Goal: Task Accomplishment & Management: Use online tool/utility

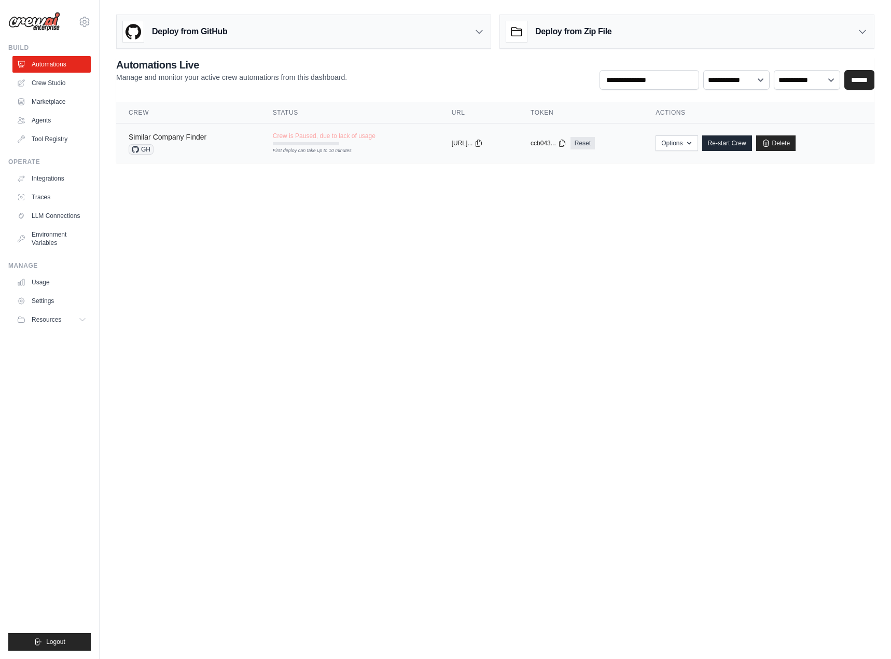
click at [190, 140] on link "Similar Company Finder" at bounding box center [168, 137] width 78 height 8
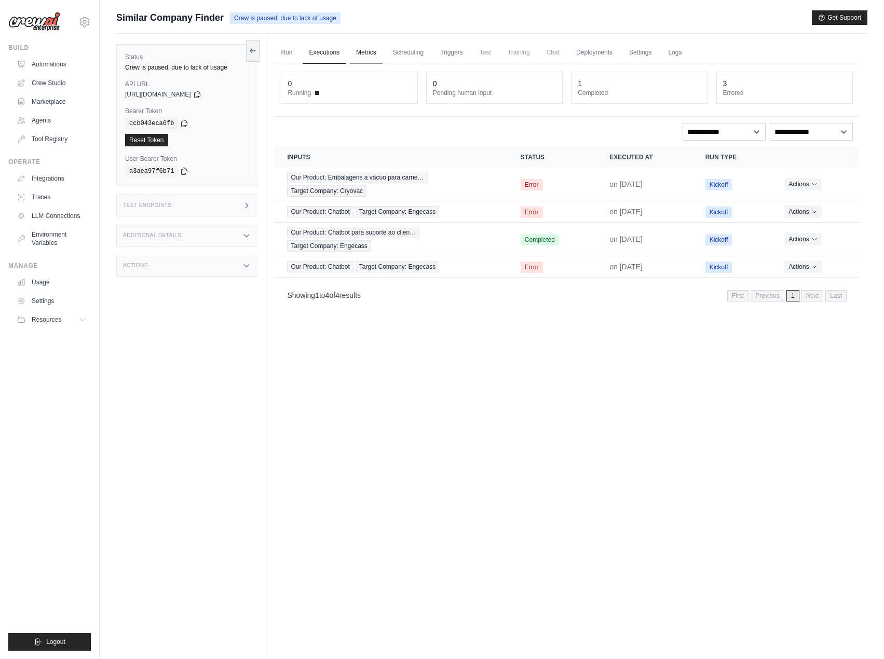
click at [365, 56] on link "Metrics" at bounding box center [366, 53] width 33 height 22
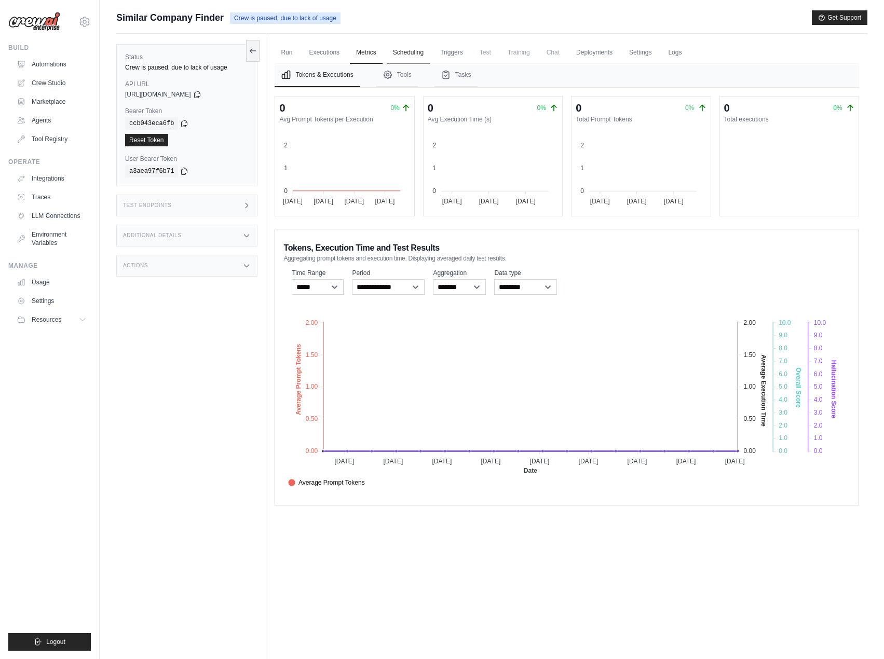
click at [412, 51] on link "Scheduling" at bounding box center [408, 53] width 43 height 22
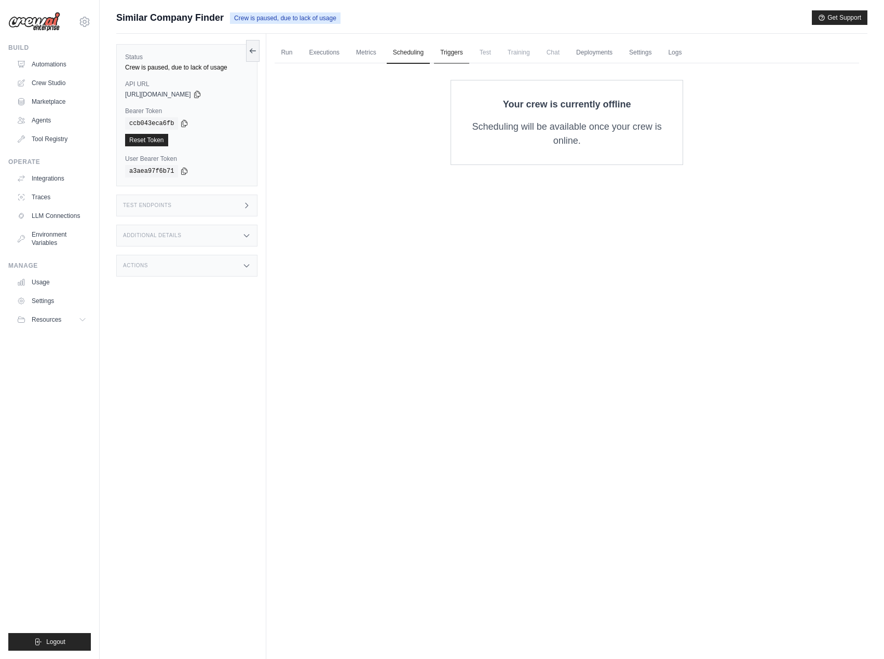
click at [451, 53] on link "Triggers" at bounding box center [451, 53] width 35 height 22
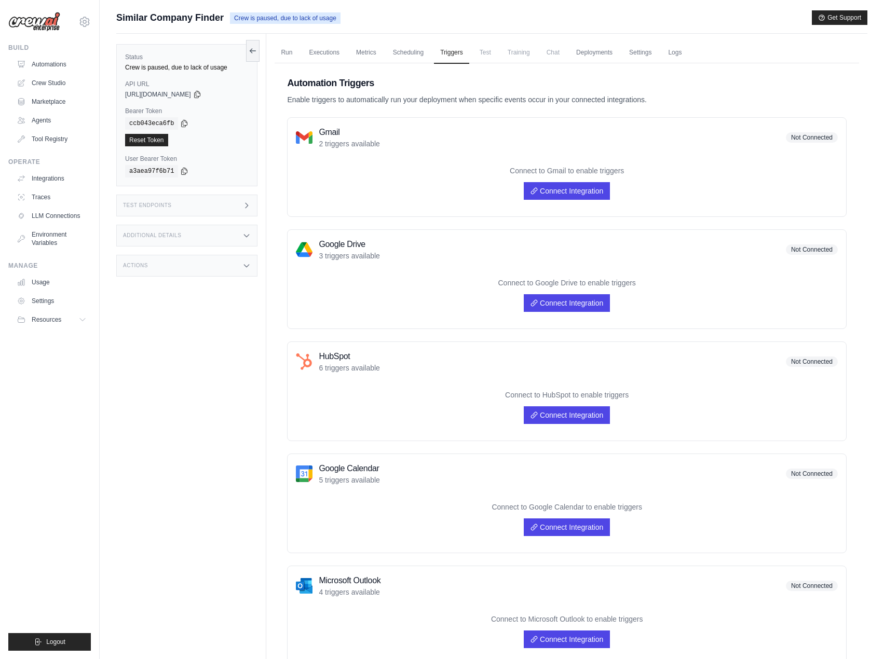
click at [487, 55] on span "Test" at bounding box center [485, 52] width 24 height 21
click at [514, 56] on span "Training" at bounding box center [518, 52] width 35 height 21
click at [615, 51] on link "Deployments" at bounding box center [594, 53] width 49 height 22
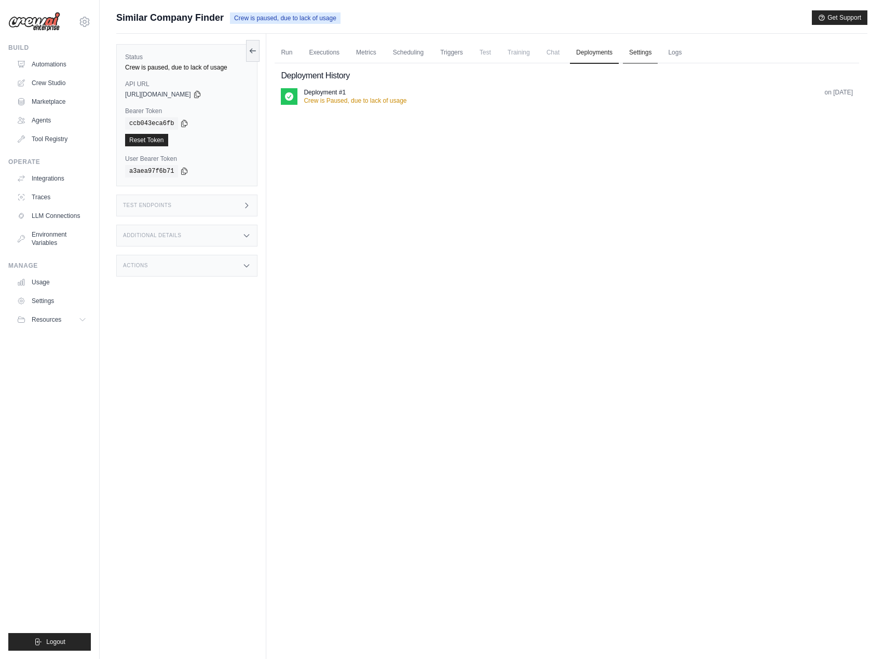
click at [642, 54] on link "Settings" at bounding box center [640, 53] width 35 height 22
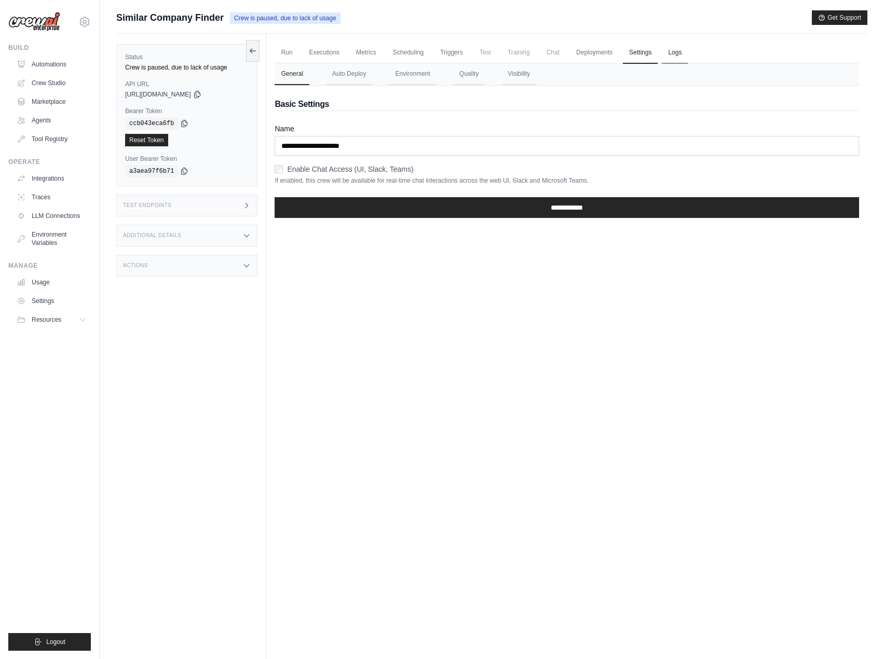
click at [669, 57] on link "Logs" at bounding box center [675, 53] width 26 height 22
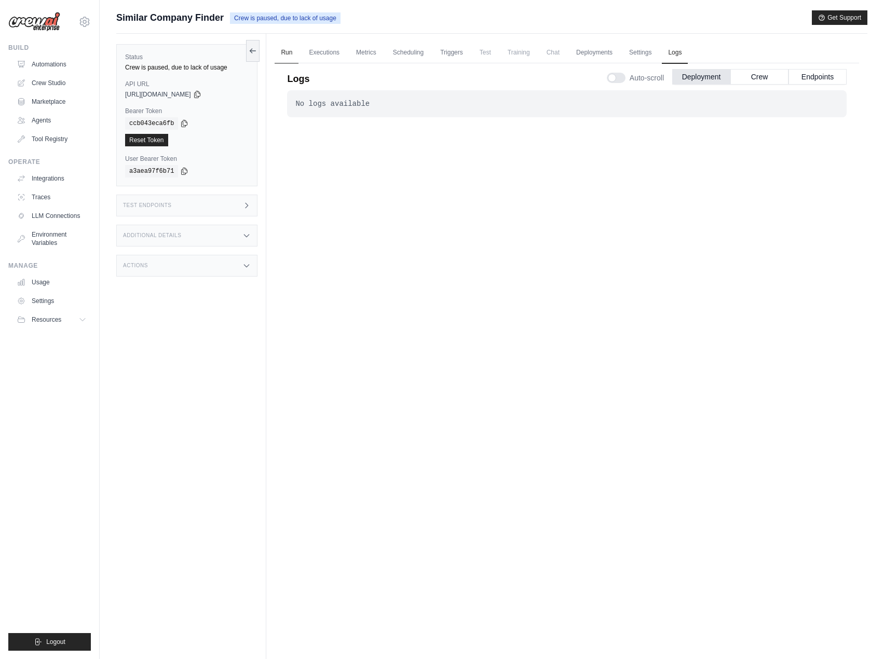
click at [280, 53] on link "Run" at bounding box center [286, 53] width 24 height 22
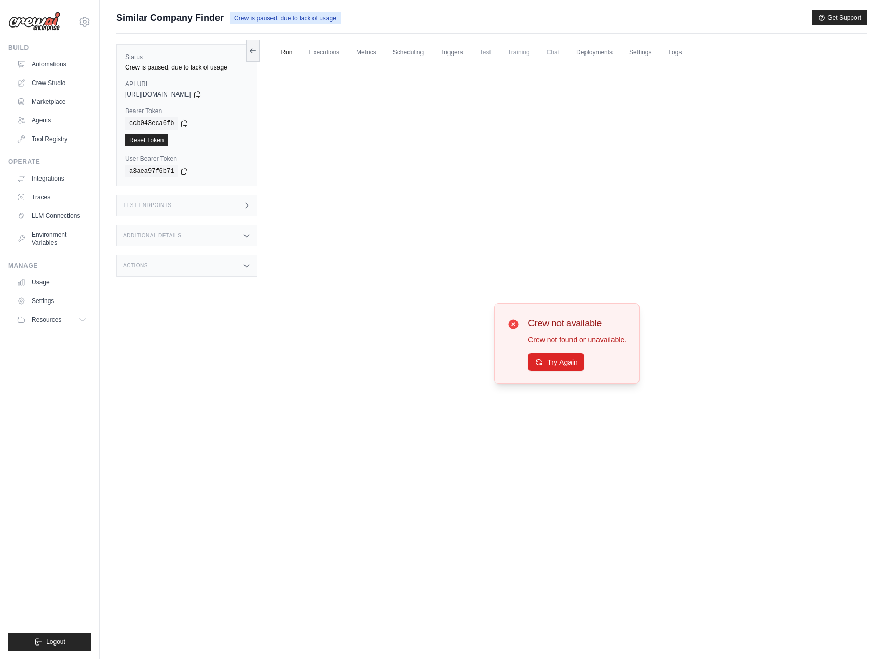
click at [156, 203] on h3 "Test Endpoints" at bounding box center [147, 205] width 49 height 6
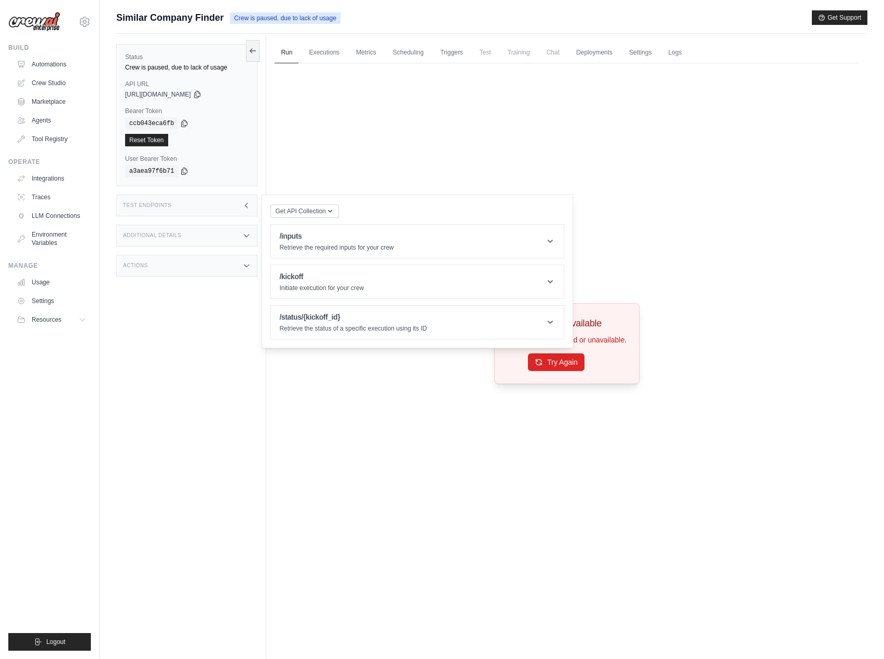
click at [169, 241] on div "Additional Details" at bounding box center [186, 236] width 141 height 22
click at [189, 329] on div "Actions" at bounding box center [186, 327] width 141 height 22
click at [406, 435] on div "Crew not available Crew not found or unavailable. Try Again" at bounding box center [566, 343] width 584 height 560
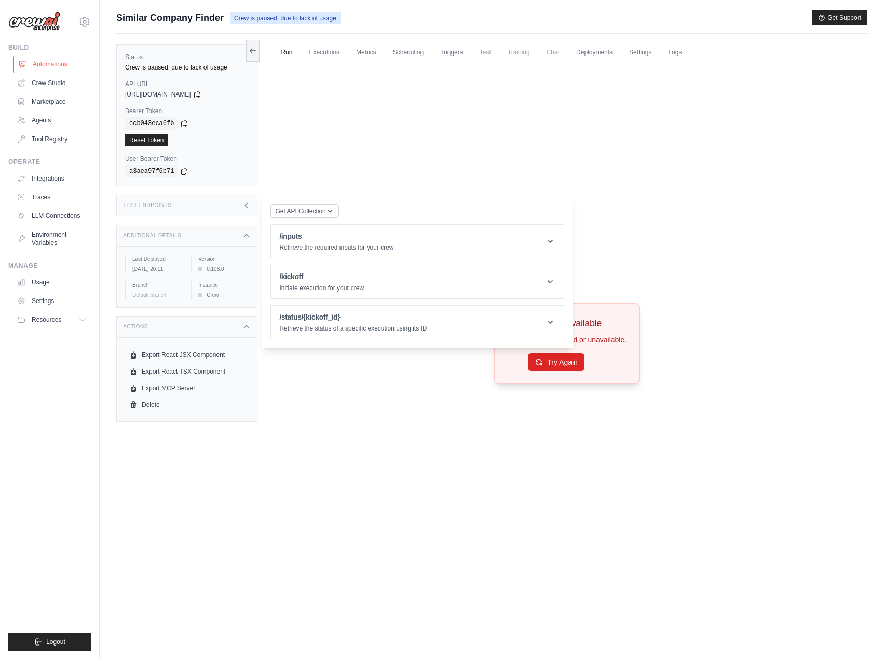
click at [31, 64] on link "Automations" at bounding box center [52, 64] width 78 height 17
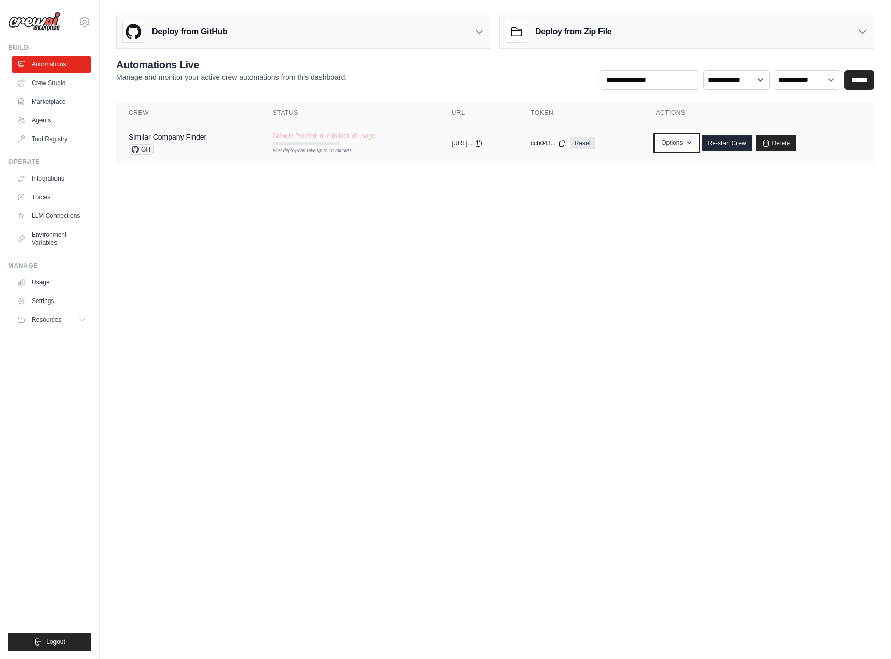
click at [694, 146] on icon "button" at bounding box center [689, 143] width 8 height 8
click at [743, 242] on body "celobusana@gmail.com Settings Build Automations Crew Studio Blog" at bounding box center [445, 329] width 891 height 659
click at [518, 132] on td "copied https://similar-..." at bounding box center [478, 143] width 79 height 40
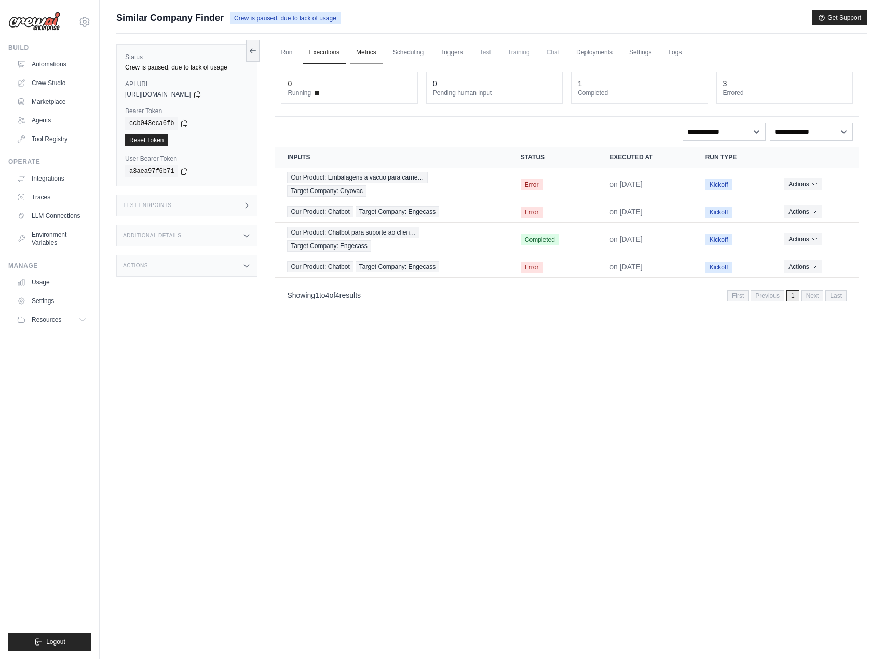
click at [356, 50] on link "Metrics" at bounding box center [366, 53] width 33 height 22
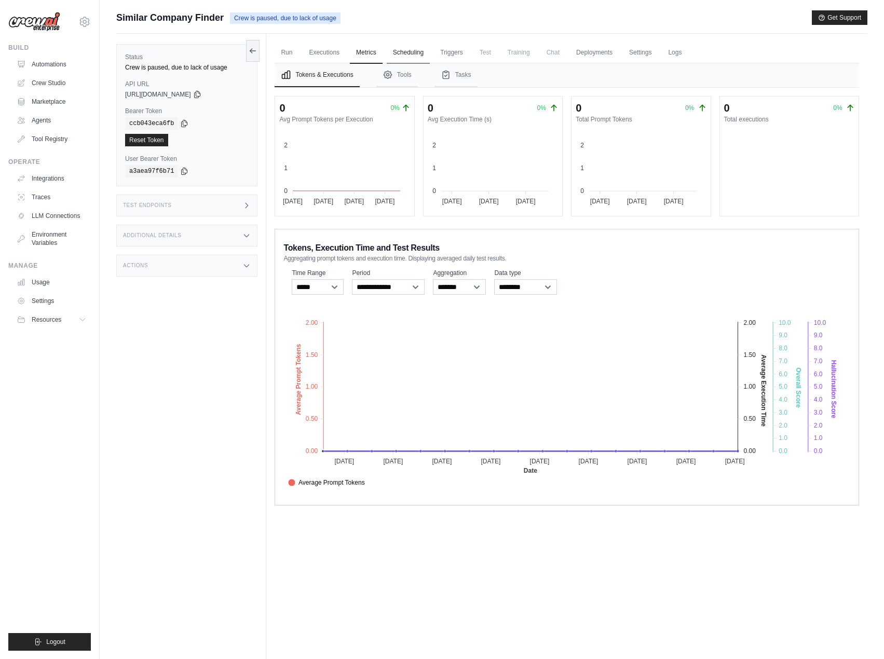
click at [398, 52] on link "Scheduling" at bounding box center [408, 53] width 43 height 22
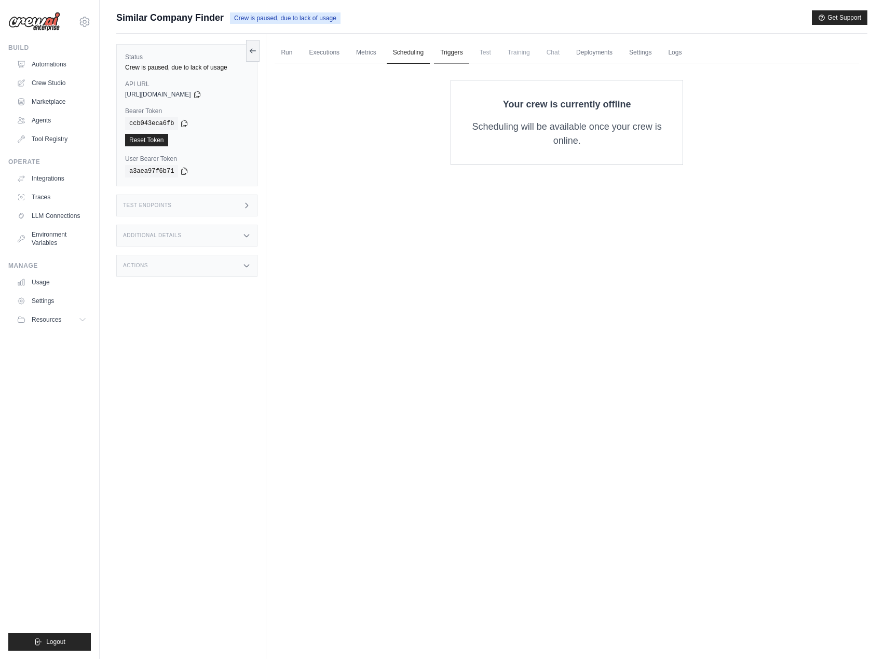
click at [444, 47] on link "Triggers" at bounding box center [451, 53] width 35 height 22
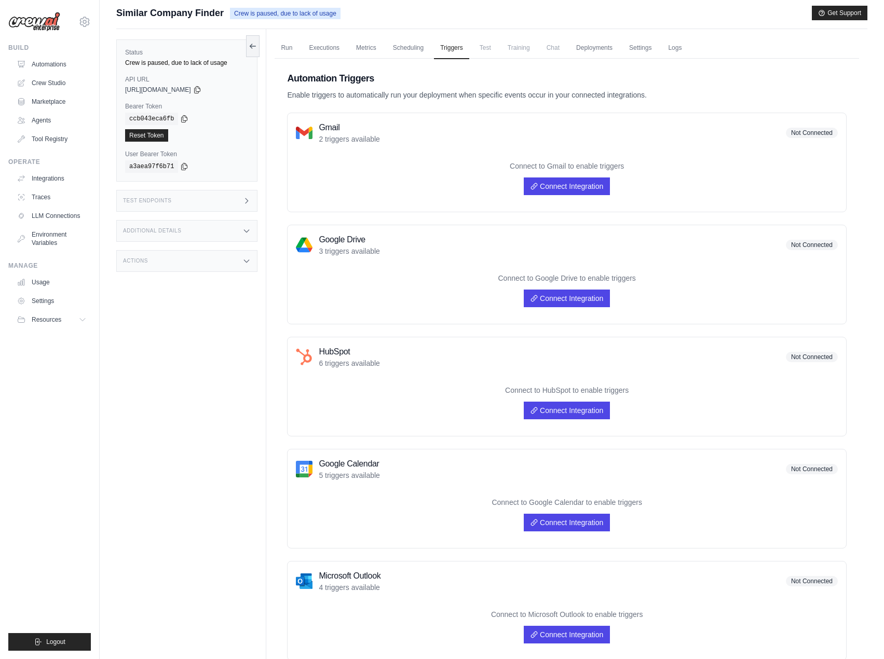
scroll to position [2, 0]
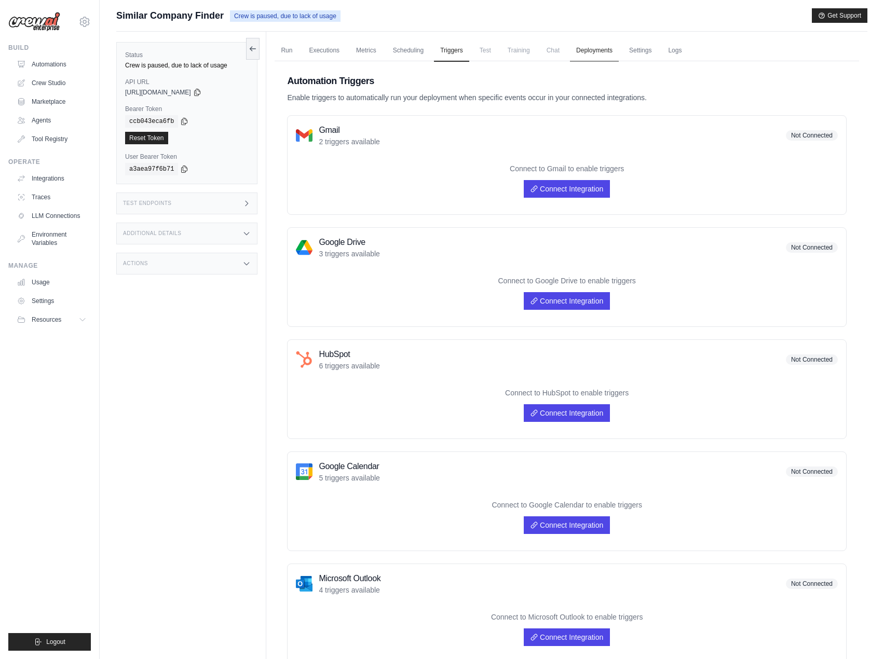
click at [591, 47] on link "Deployments" at bounding box center [594, 51] width 49 height 22
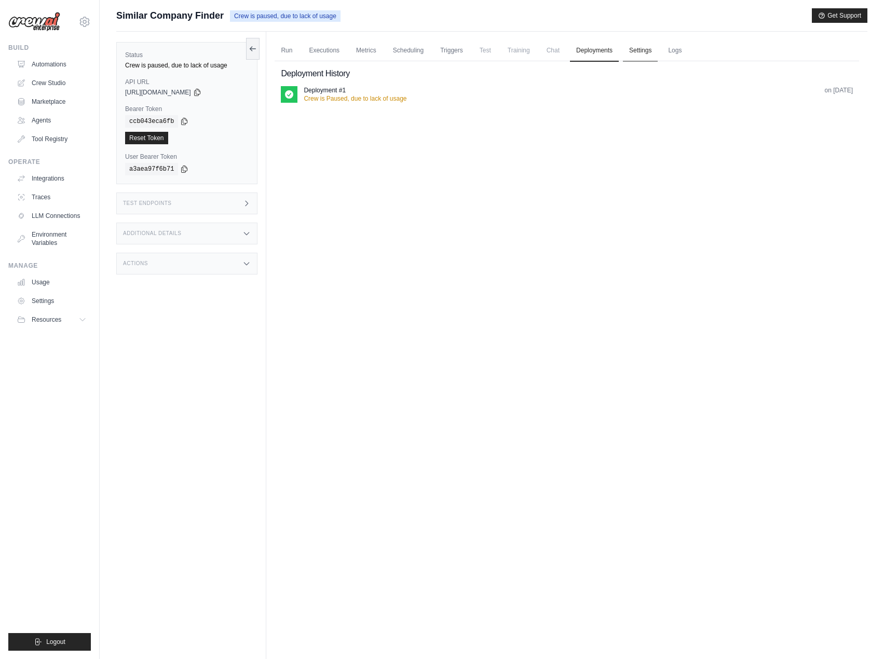
click at [651, 47] on link "Settings" at bounding box center [640, 51] width 35 height 22
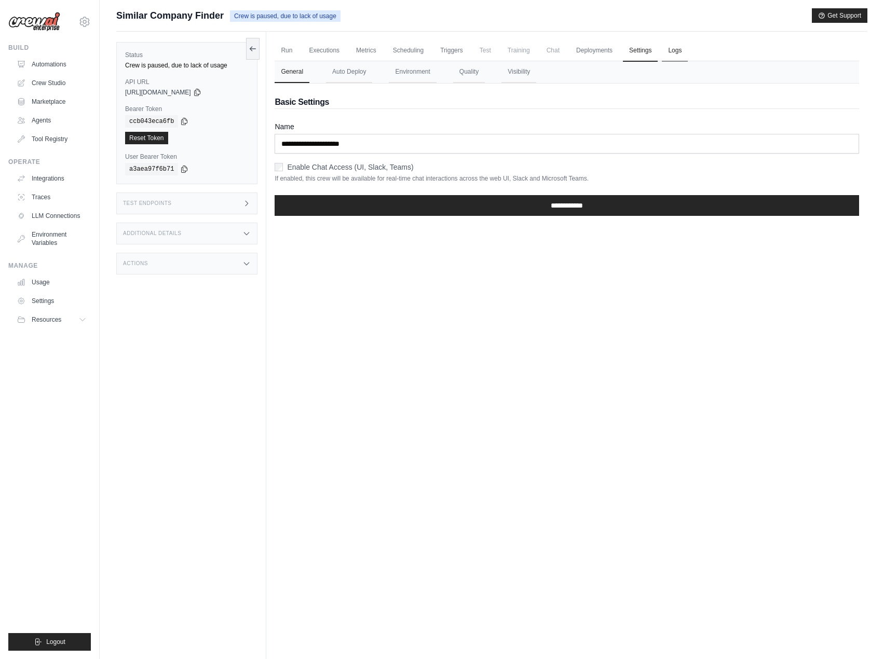
click at [673, 44] on link "Logs" at bounding box center [675, 51] width 26 height 22
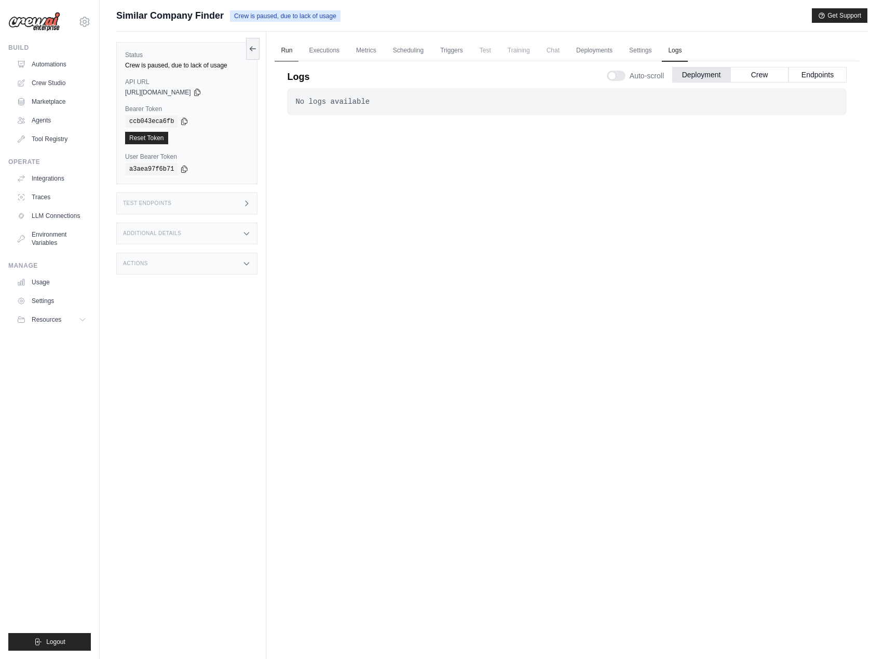
click at [287, 50] on link "Run" at bounding box center [286, 51] width 24 height 22
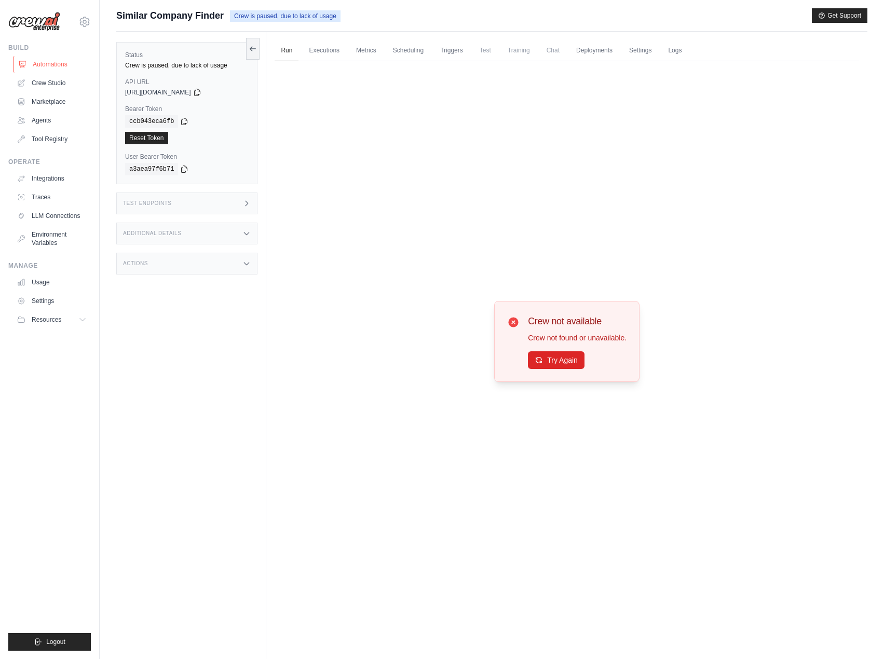
click at [33, 59] on link "Automations" at bounding box center [52, 64] width 78 height 17
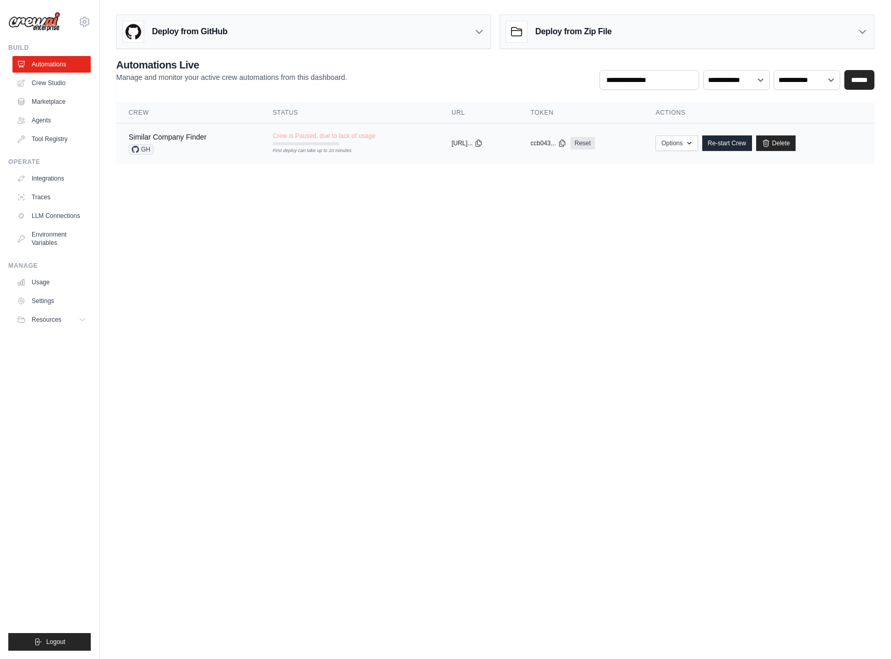
click at [503, 137] on td "copied https://similar-..." at bounding box center [478, 143] width 79 height 40
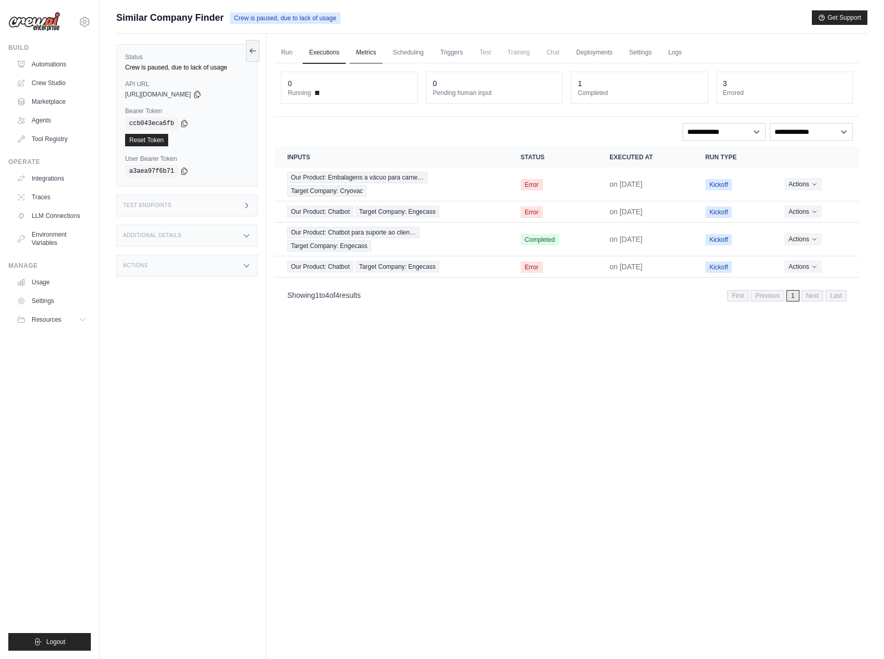
click at [365, 43] on link "Metrics" at bounding box center [366, 53] width 33 height 22
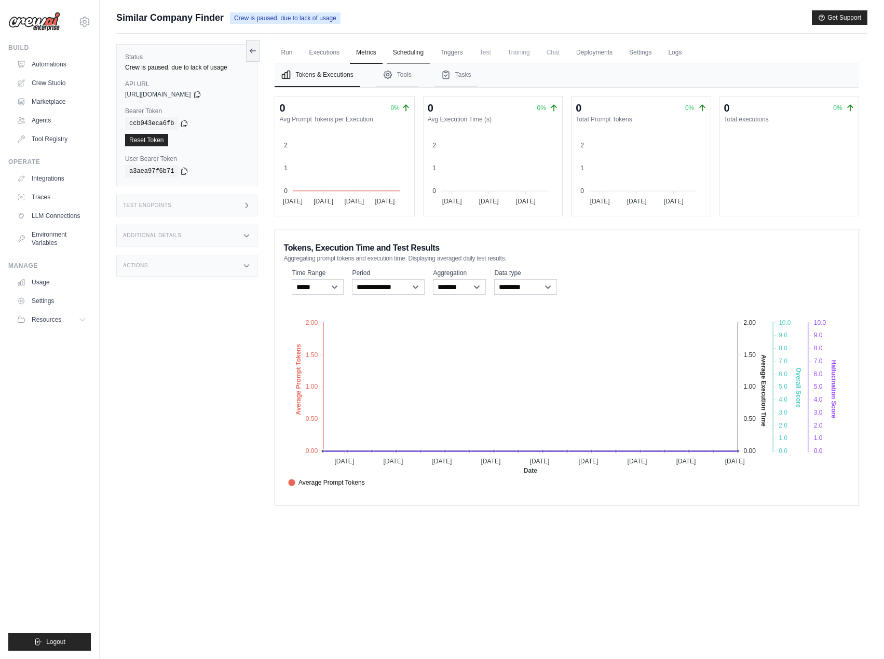
click at [405, 57] on link "Scheduling" at bounding box center [408, 53] width 43 height 22
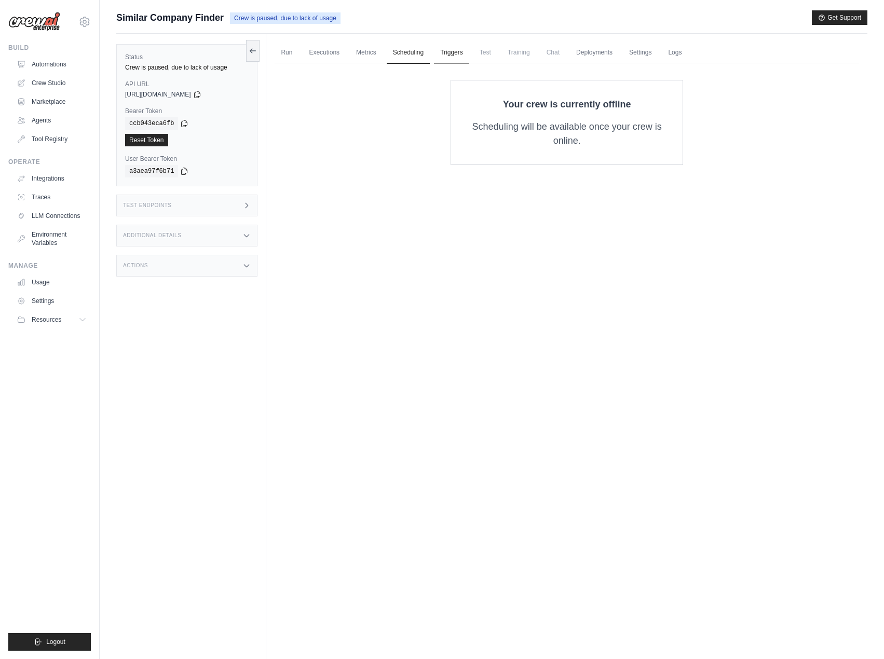
click at [447, 58] on link "Triggers" at bounding box center [451, 53] width 35 height 22
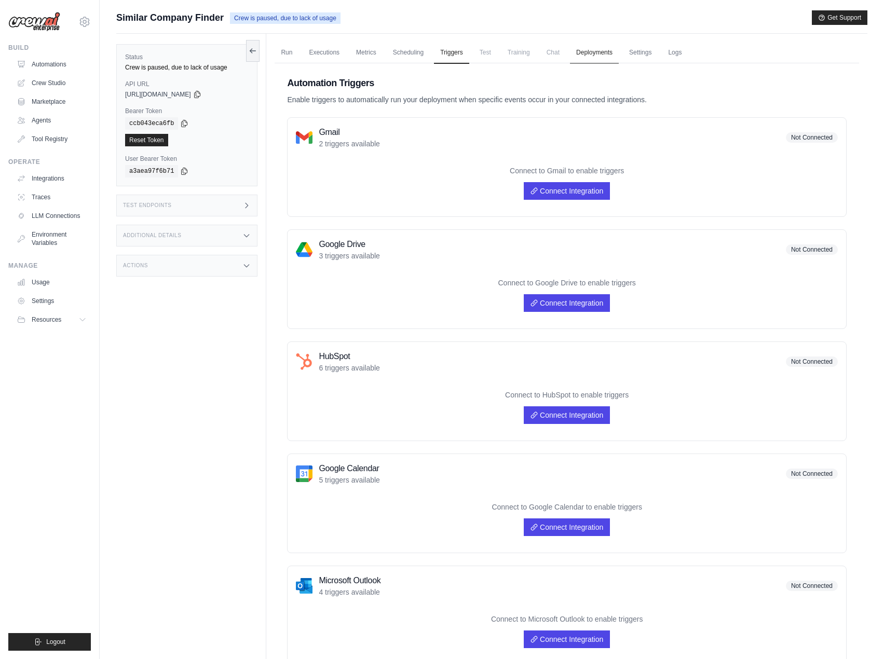
click at [588, 49] on link "Deployments" at bounding box center [594, 53] width 49 height 22
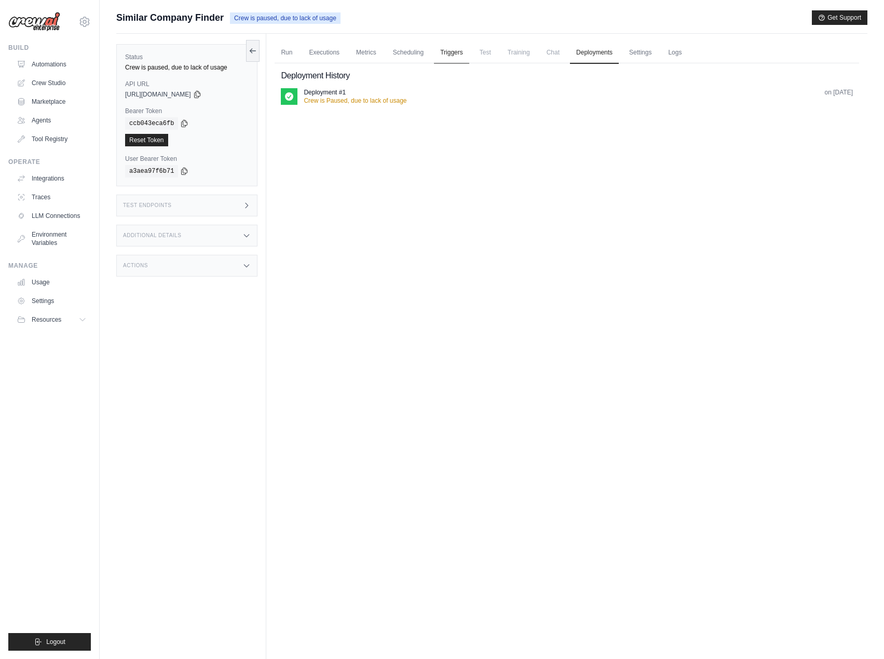
click at [455, 59] on link "Triggers" at bounding box center [451, 53] width 35 height 22
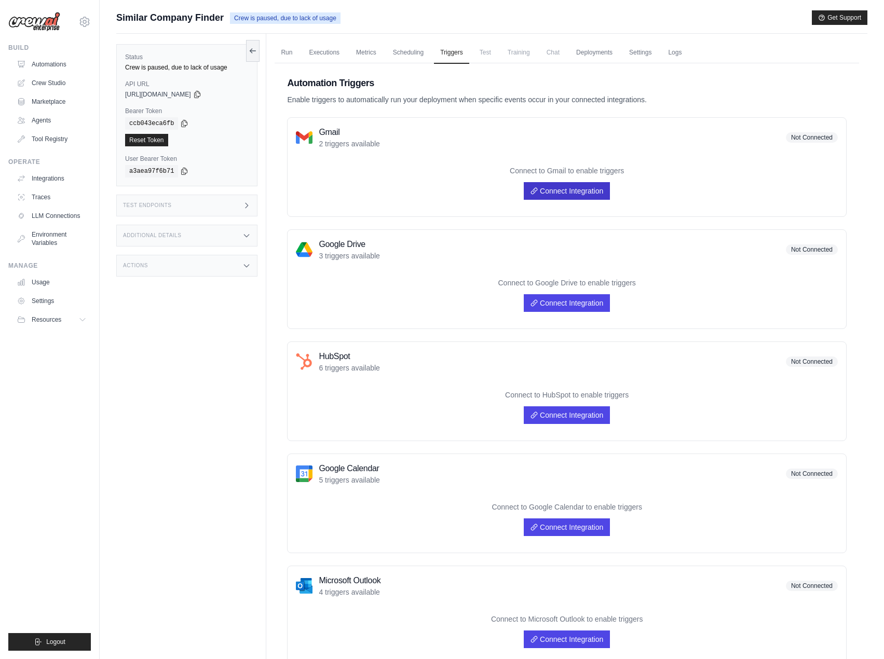
click at [553, 194] on link "Connect Integration" at bounding box center [567, 191] width 86 height 18
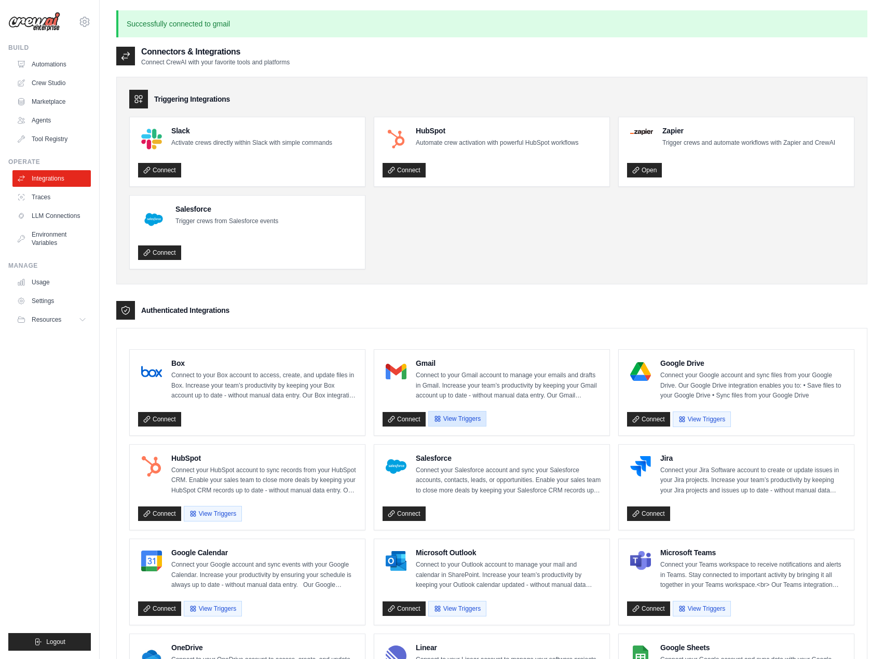
click at [443, 425] on button "View Triggers" at bounding box center [457, 419] width 58 height 16
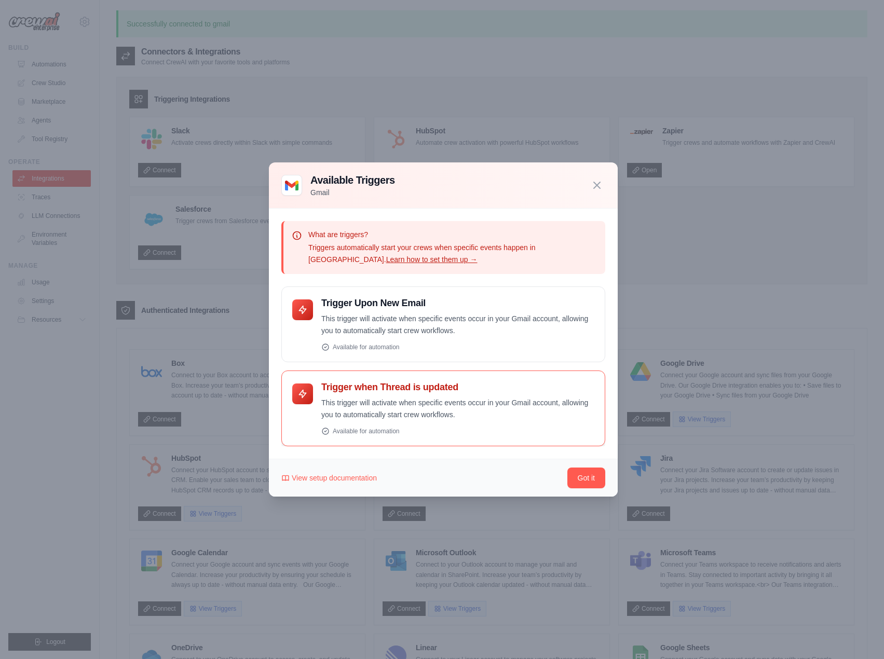
click at [407, 424] on div "Trigger when Thread is updated This trigger will activate when specific events …" at bounding box center [457, 408] width 273 height 54
click at [601, 190] on icon "button" at bounding box center [596, 184] width 12 height 12
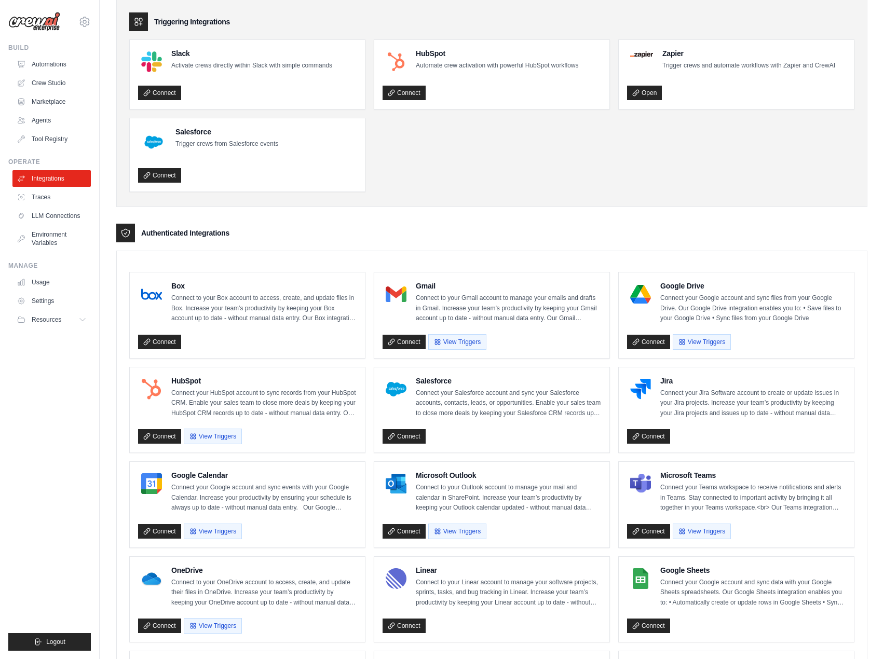
scroll to position [104, 0]
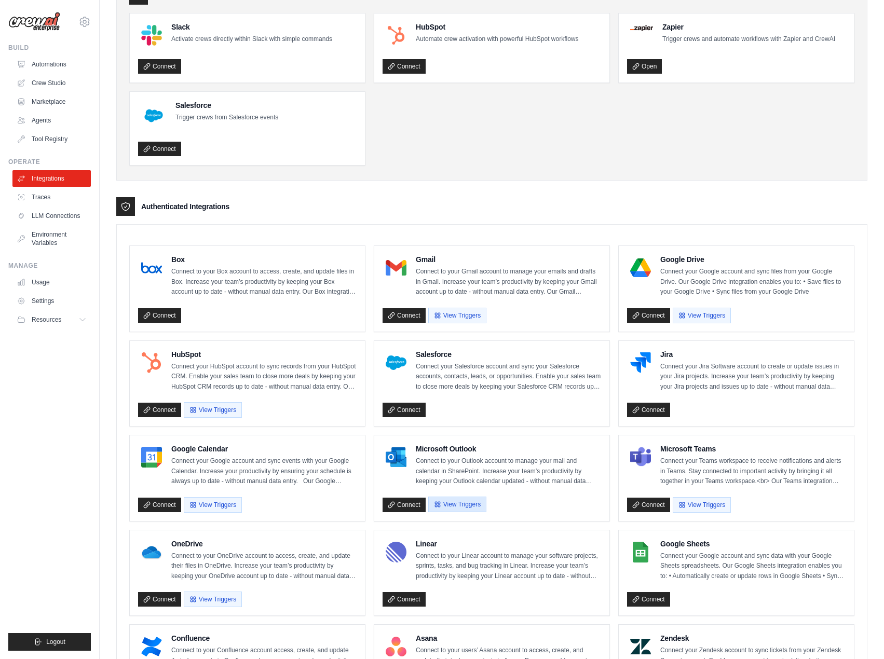
drag, startPoint x: 424, startPoint y: 507, endPoint x: 428, endPoint y: 511, distance: 5.5
click at [428, 511] on div "Connect View Triggers" at bounding box center [491, 503] width 218 height 20
click at [444, 507] on button "View Triggers" at bounding box center [457, 505] width 58 height 16
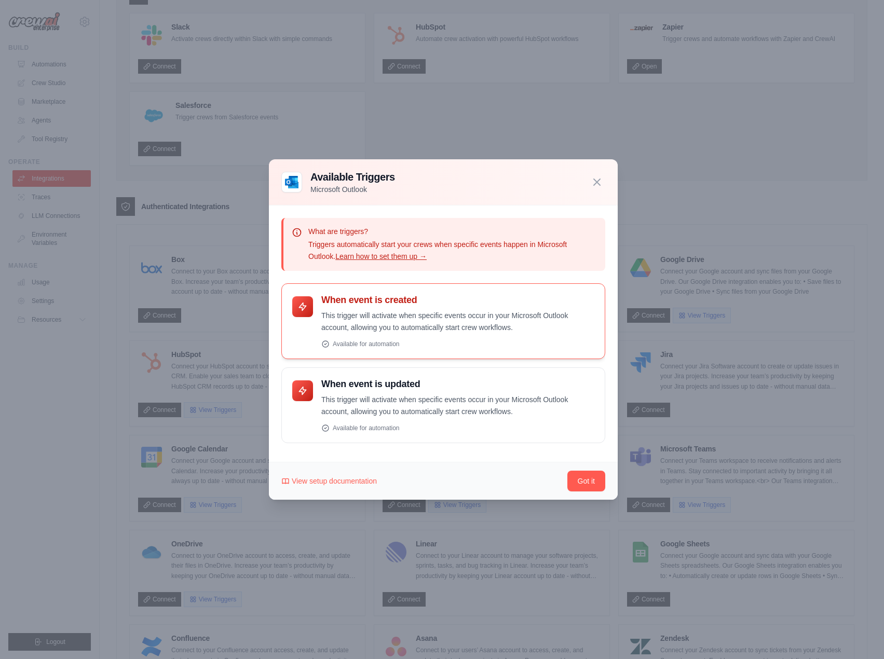
drag, startPoint x: 332, startPoint y: 299, endPoint x: 404, endPoint y: 295, distance: 72.2
click at [404, 295] on h4 "When event is created" at bounding box center [457, 300] width 273 height 12
drag, startPoint x: 348, startPoint y: 387, endPoint x: 421, endPoint y: 376, distance: 74.0
click at [421, 376] on div "When event is updated This trigger will activate when specific events occur in …" at bounding box center [443, 405] width 324 height 76
drag, startPoint x: 603, startPoint y: 176, endPoint x: 569, endPoint y: 359, distance: 185.7
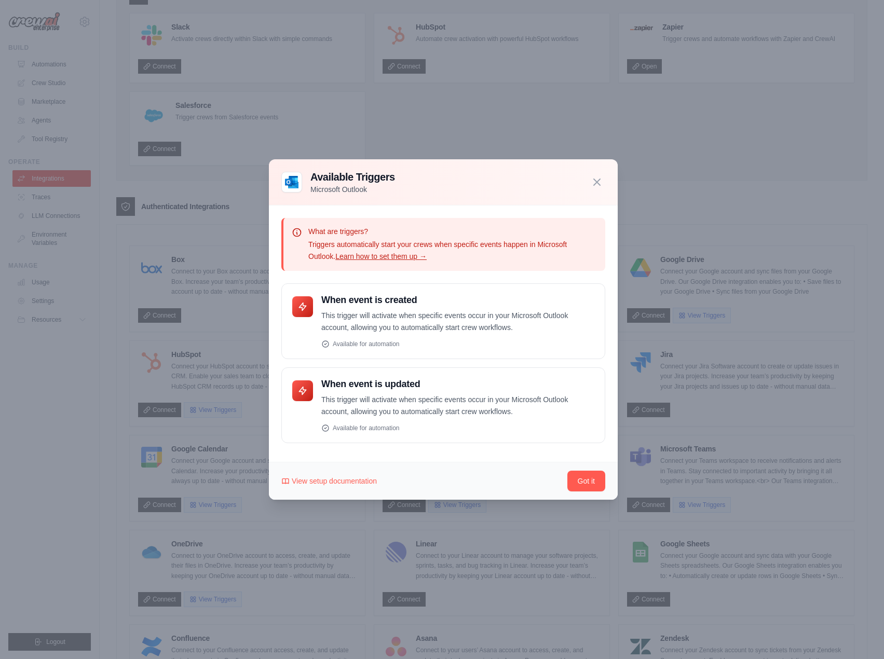
click at [569, 359] on div "Available Triggers Microsoft Outlook" at bounding box center [443, 329] width 349 height 340
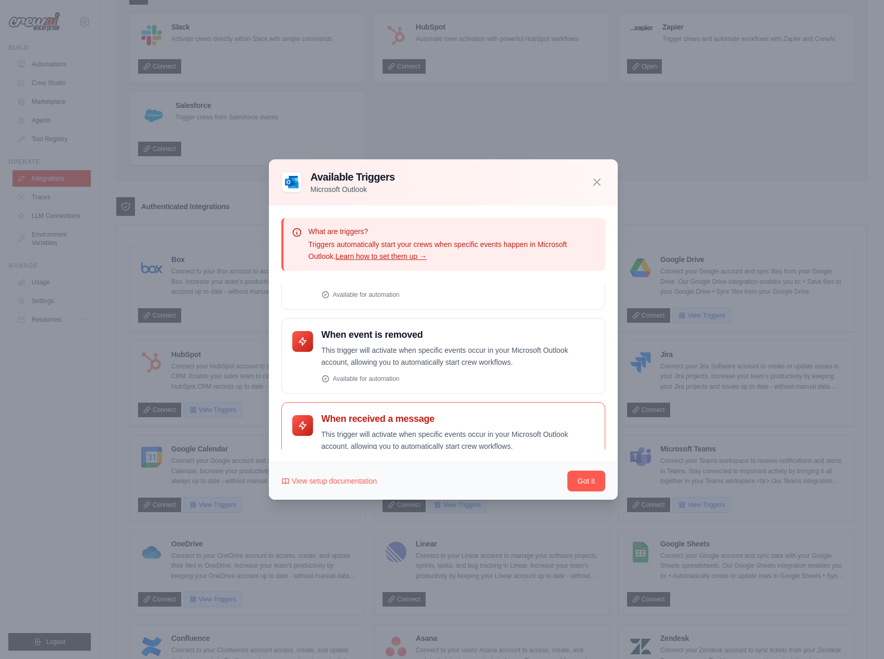
scroll to position [6, 0]
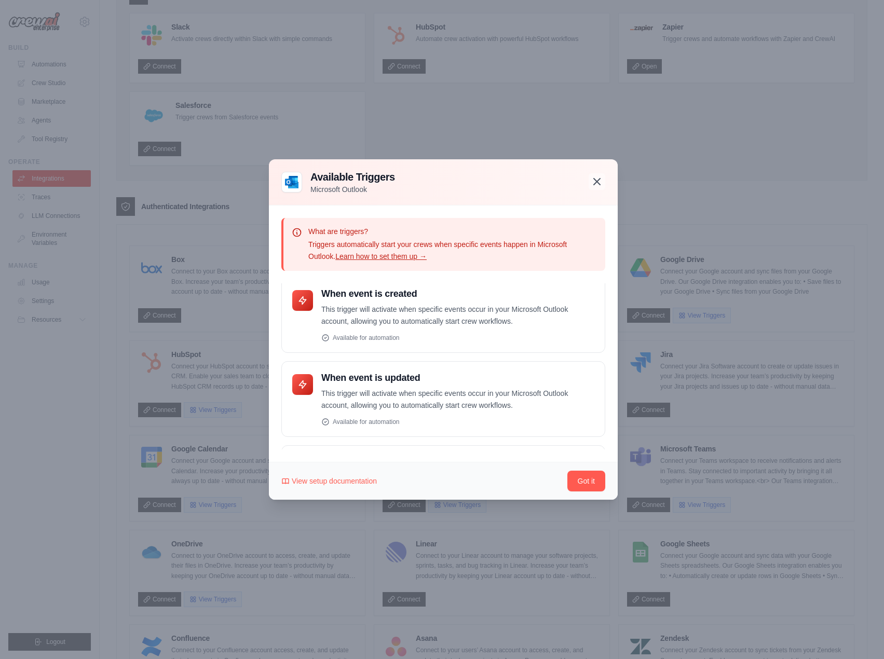
click at [594, 187] on icon "button" at bounding box center [596, 181] width 12 height 12
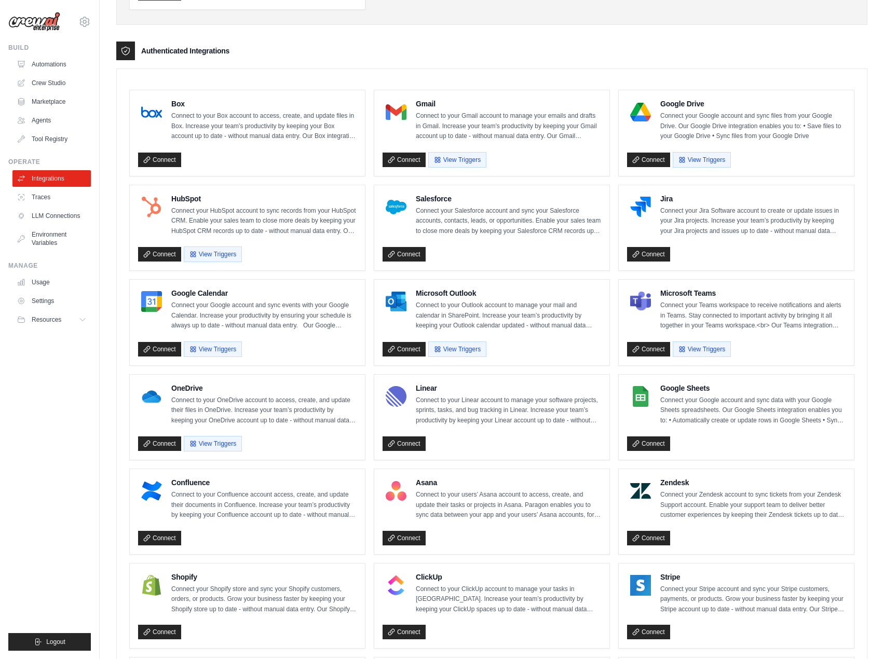
scroll to position [311, 0]
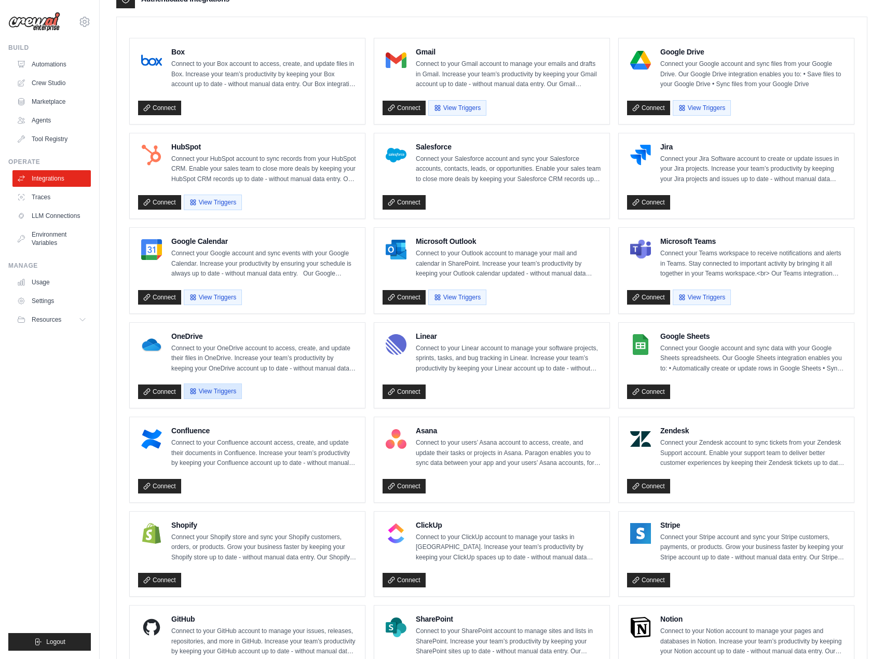
click at [202, 390] on button "View Triggers" at bounding box center [213, 391] width 58 height 16
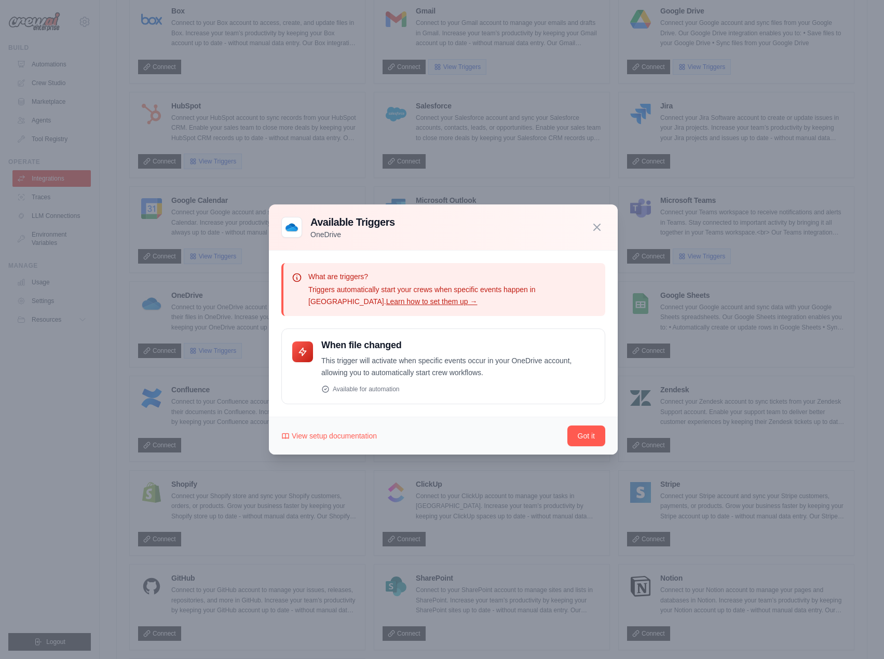
scroll to position [467, 0]
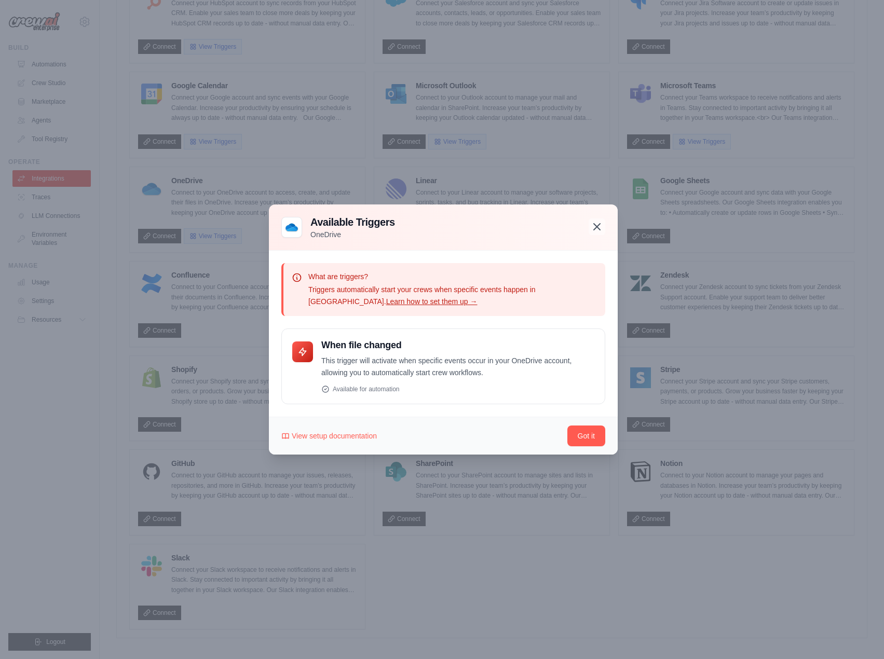
click at [601, 226] on icon "button" at bounding box center [596, 227] width 12 height 12
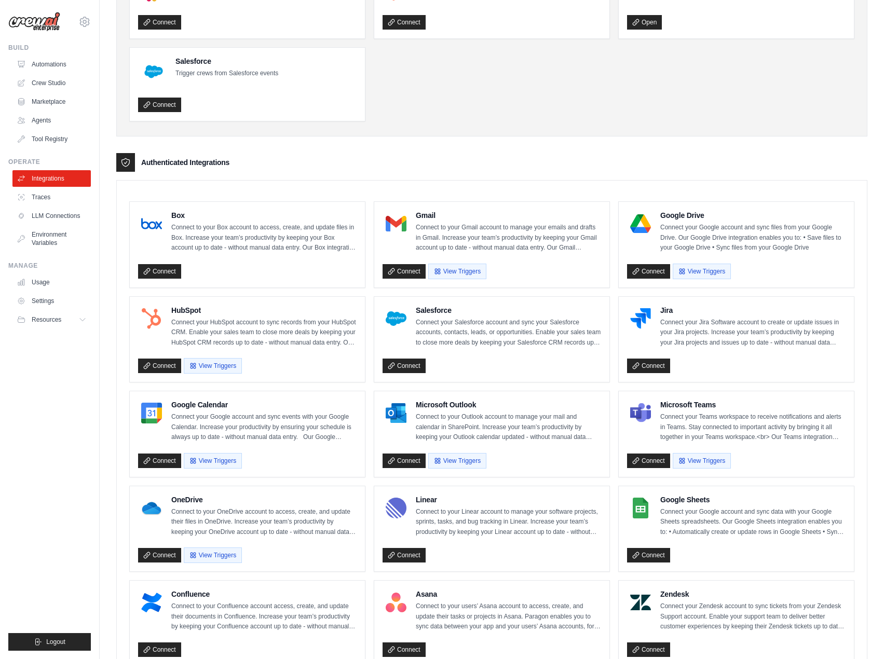
scroll to position [110, 0]
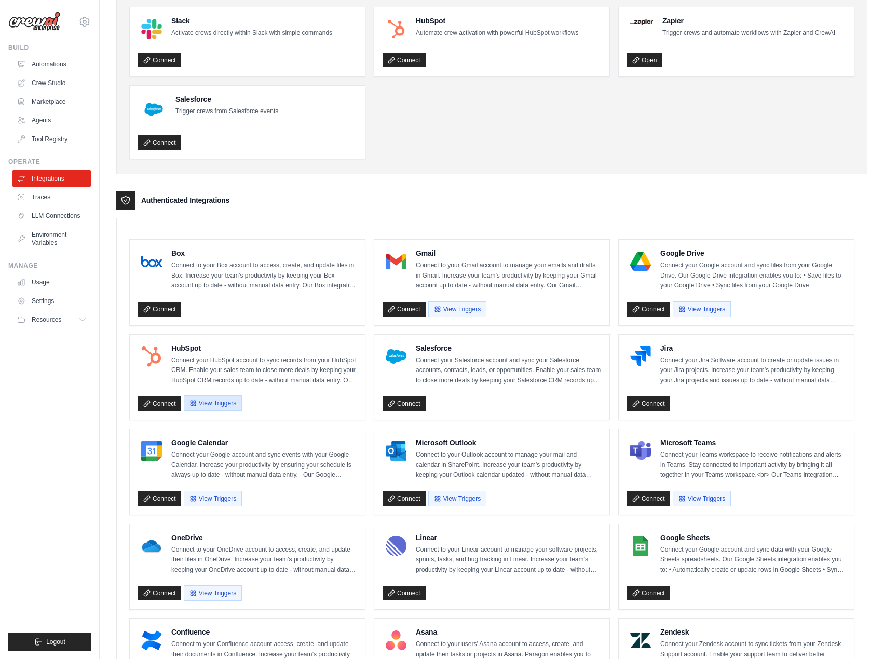
click at [202, 396] on button "View Triggers" at bounding box center [213, 403] width 58 height 16
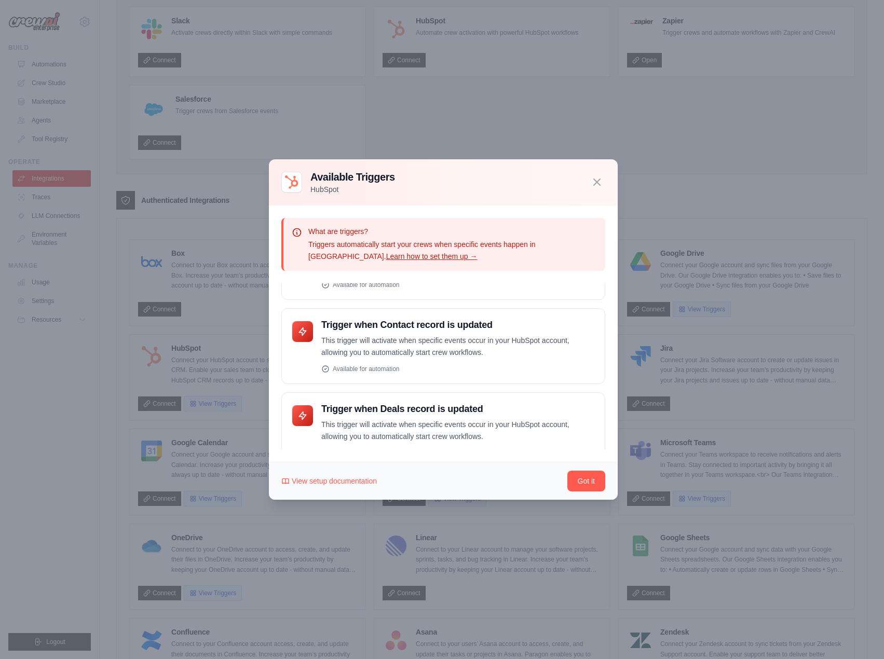
scroll to position [330, 0]
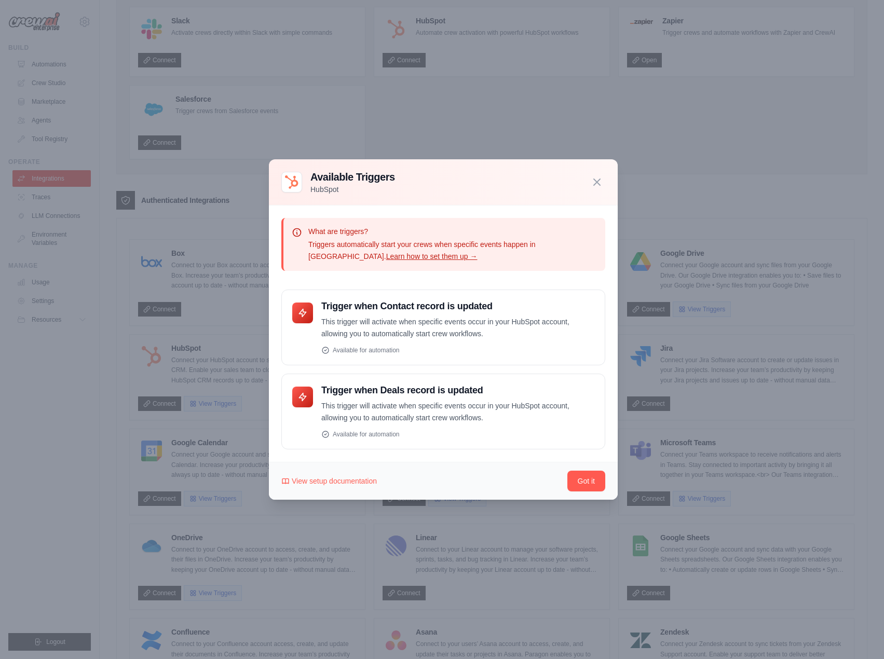
click at [590, 191] on div "Available Triggers HubSpot" at bounding box center [443, 182] width 324 height 25
click at [592, 182] on icon "button" at bounding box center [596, 181] width 12 height 12
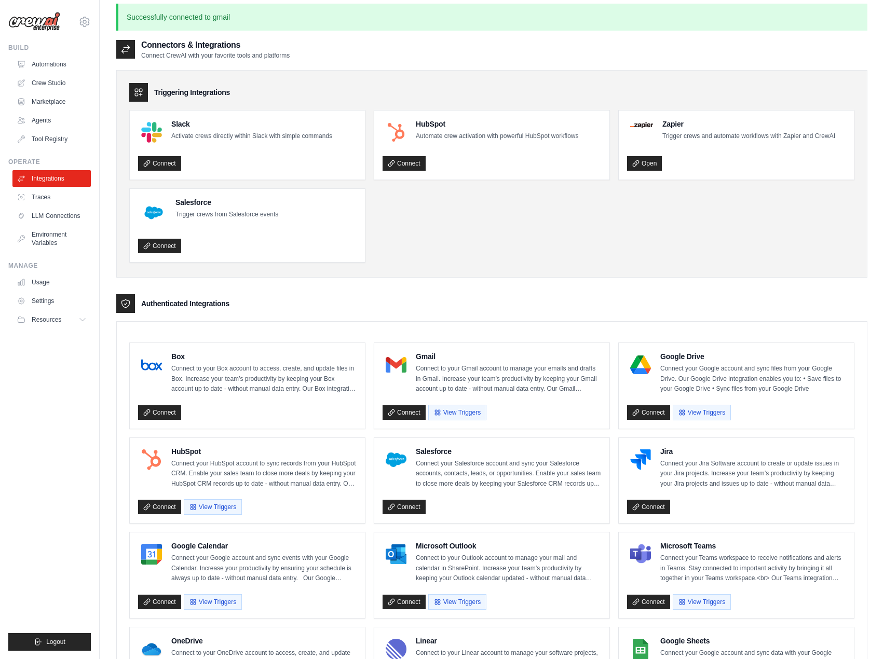
scroll to position [6, 0]
click at [35, 61] on link "Automations" at bounding box center [52, 64] width 78 height 17
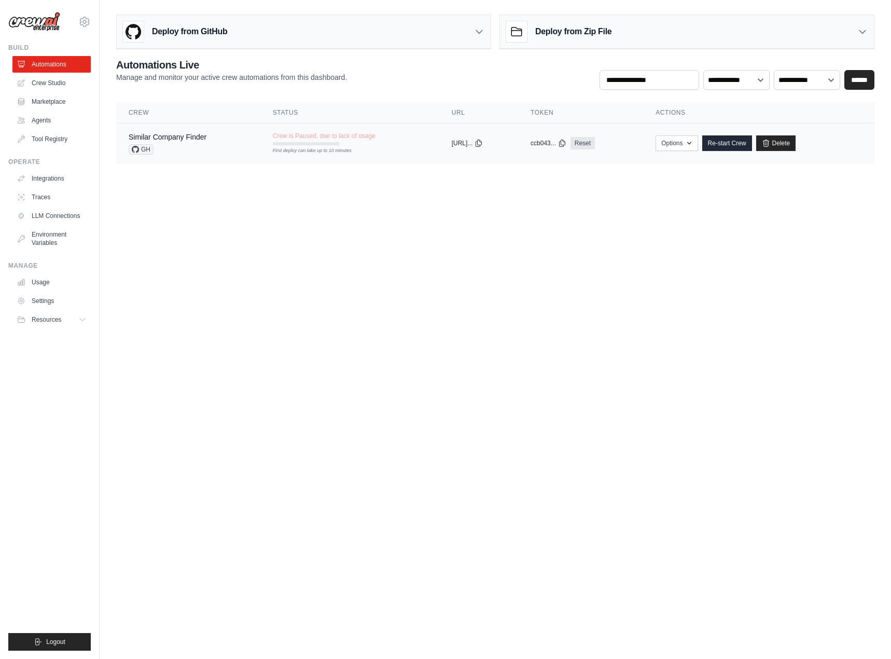
click at [369, 149] on td "Crew is Paused, due to lack of usage First deploy can take up to 10 minutes" at bounding box center [349, 138] width 179 height 30
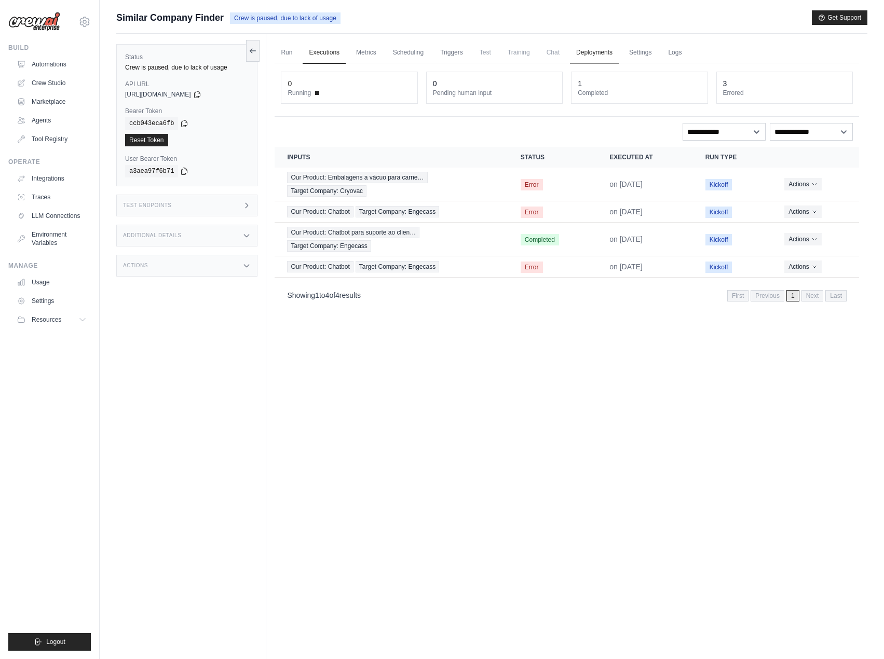
click at [599, 48] on link "Deployments" at bounding box center [594, 53] width 49 height 22
